Goal: Find specific page/section: Find specific page/section

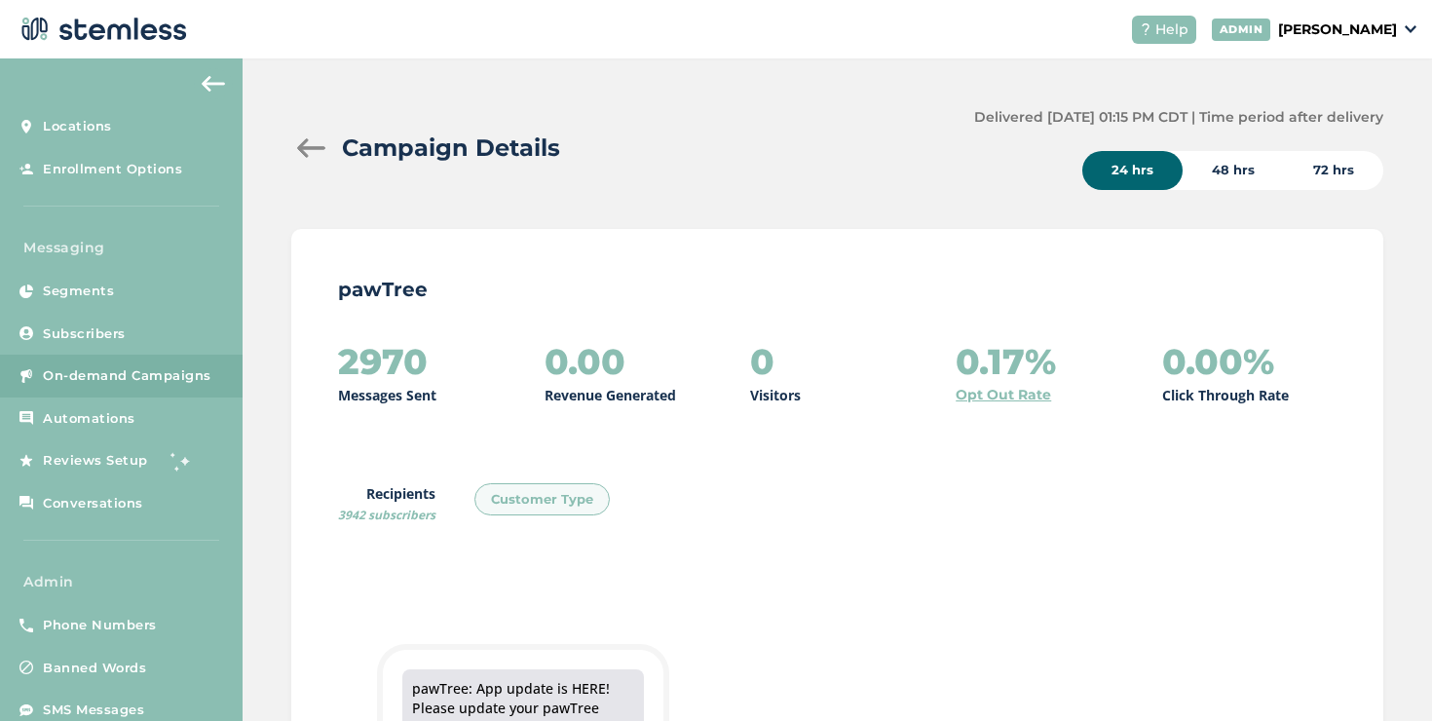
click at [302, 146] on div at bounding box center [310, 147] width 39 height 19
click at [315, 137] on div "Campaign Details" at bounding box center [622, 148] width 663 height 35
click at [303, 155] on div at bounding box center [310, 147] width 39 height 19
